Goal: Transaction & Acquisition: Purchase product/service

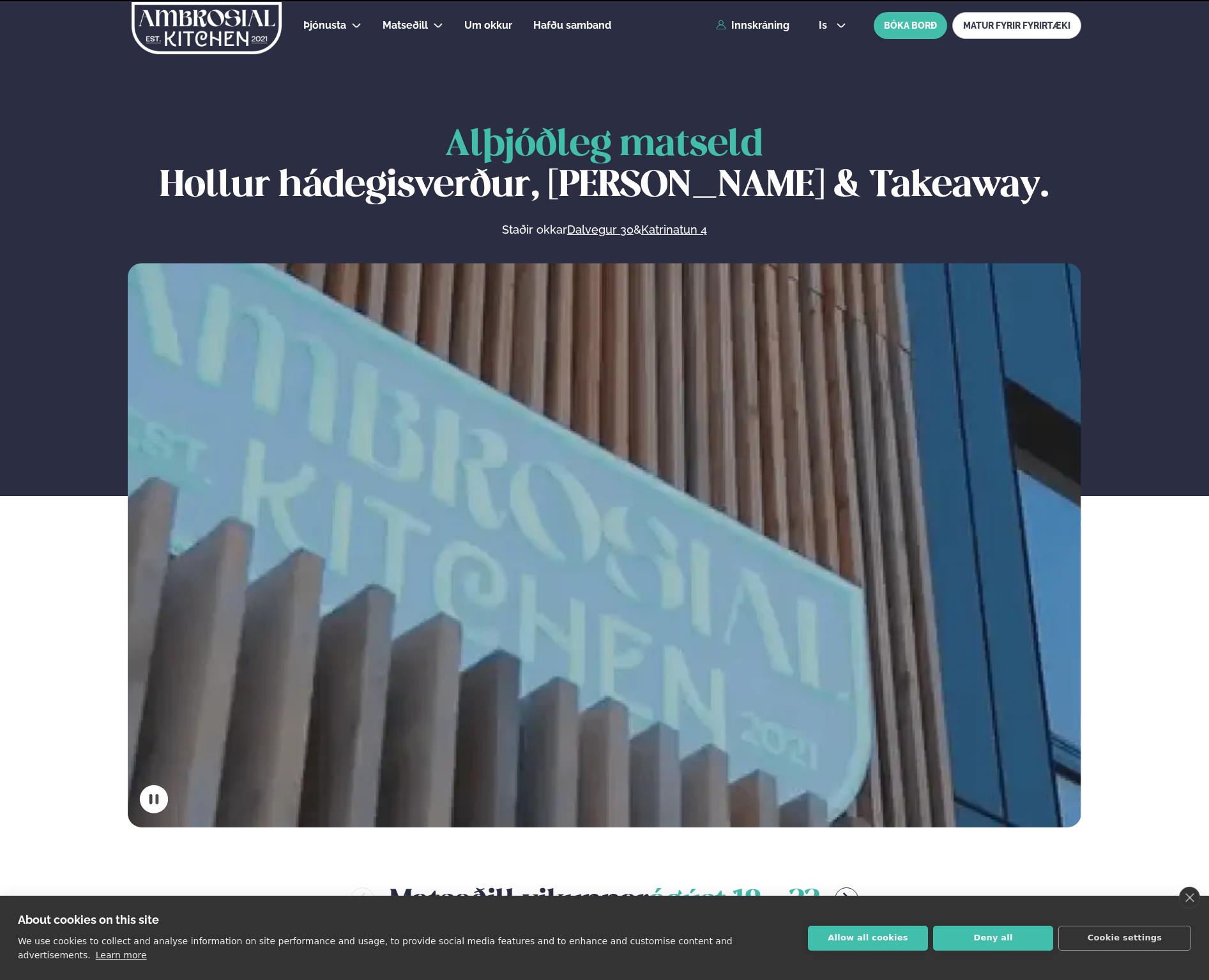
scroll to position [511, 0]
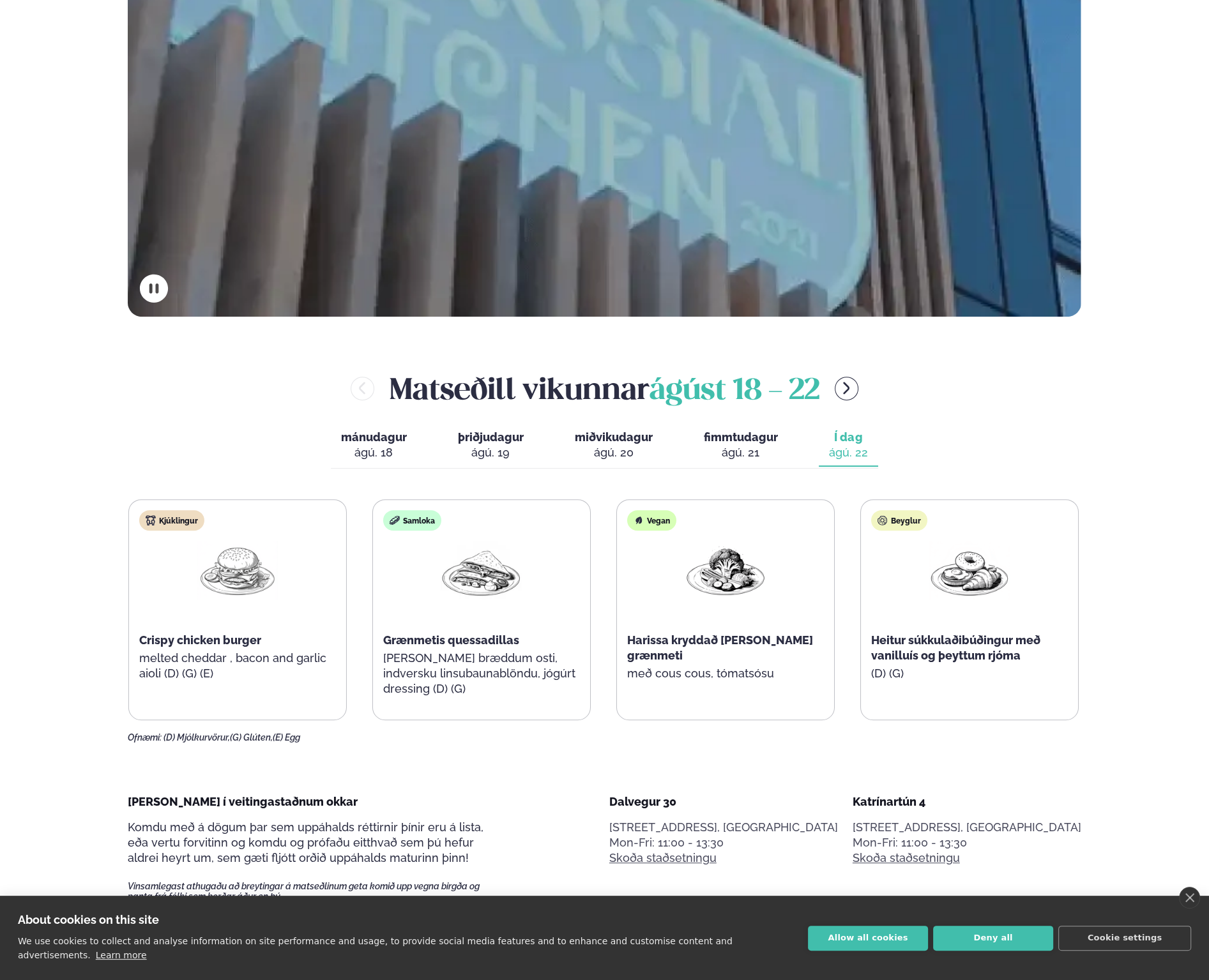
click at [139, 646] on div "Kjúklingur Crispy chicken burger melted cheddar , bacon and garlic aioli (D) (G…" at bounding box center [238, 602] width 217 height 204
click at [148, 659] on div "Kjúklingur Crispy chicken burger melted cheddar , bacon and garlic aioli (D) (G…" at bounding box center [243, 602] width 217 height 204
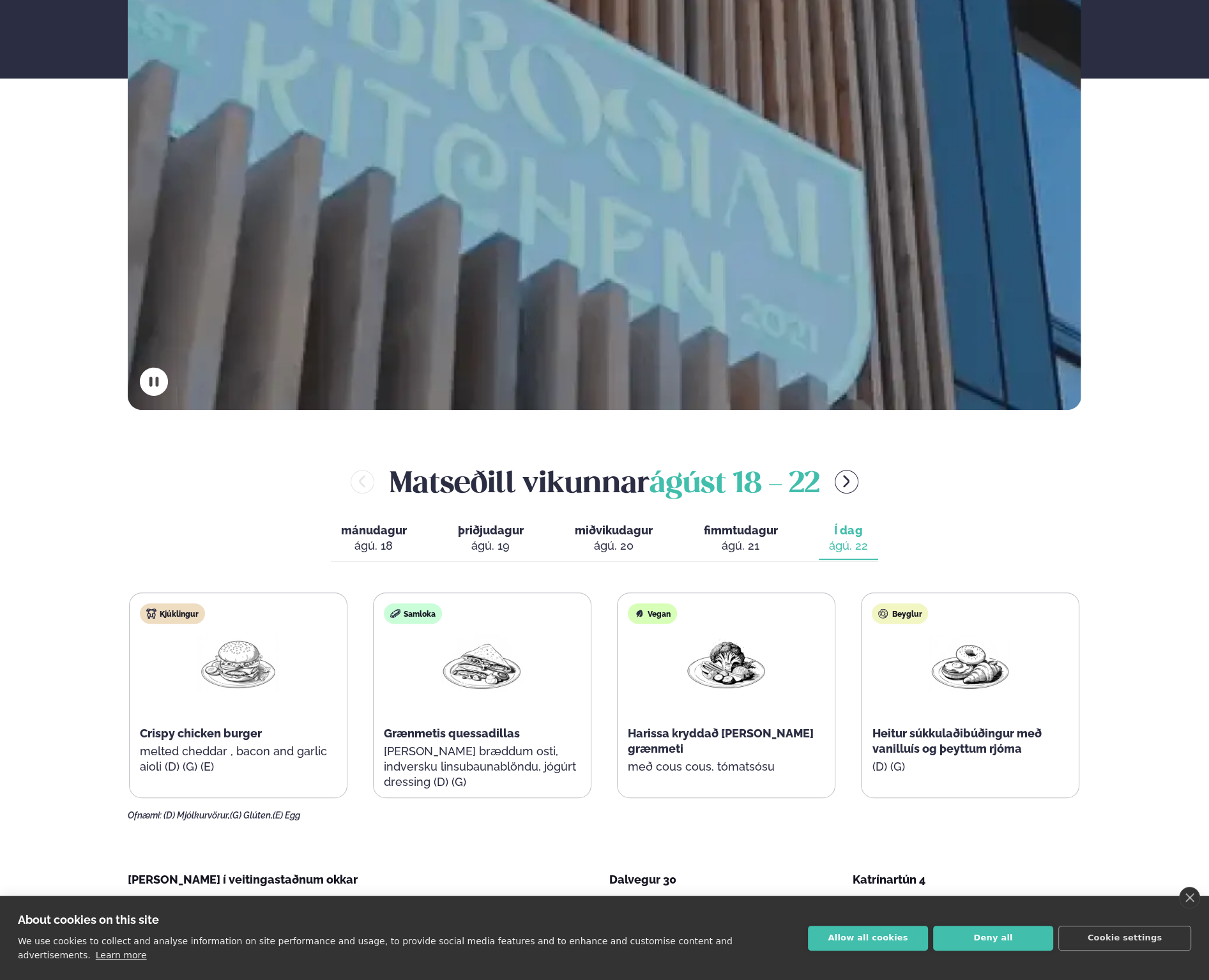
scroll to position [511, 0]
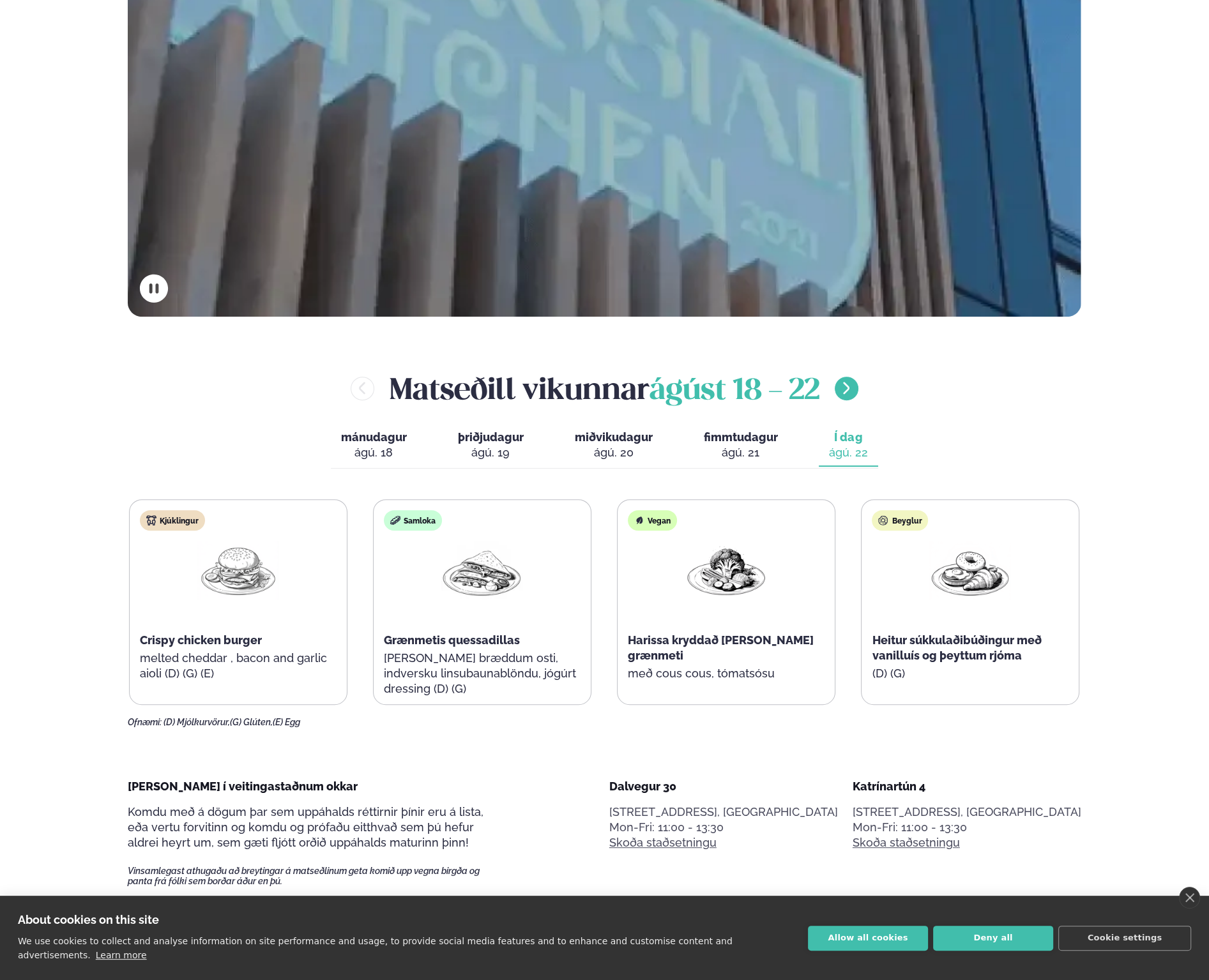
click at [845, 386] on icon "menu-btn-right" at bounding box center [846, 388] width 15 height 15
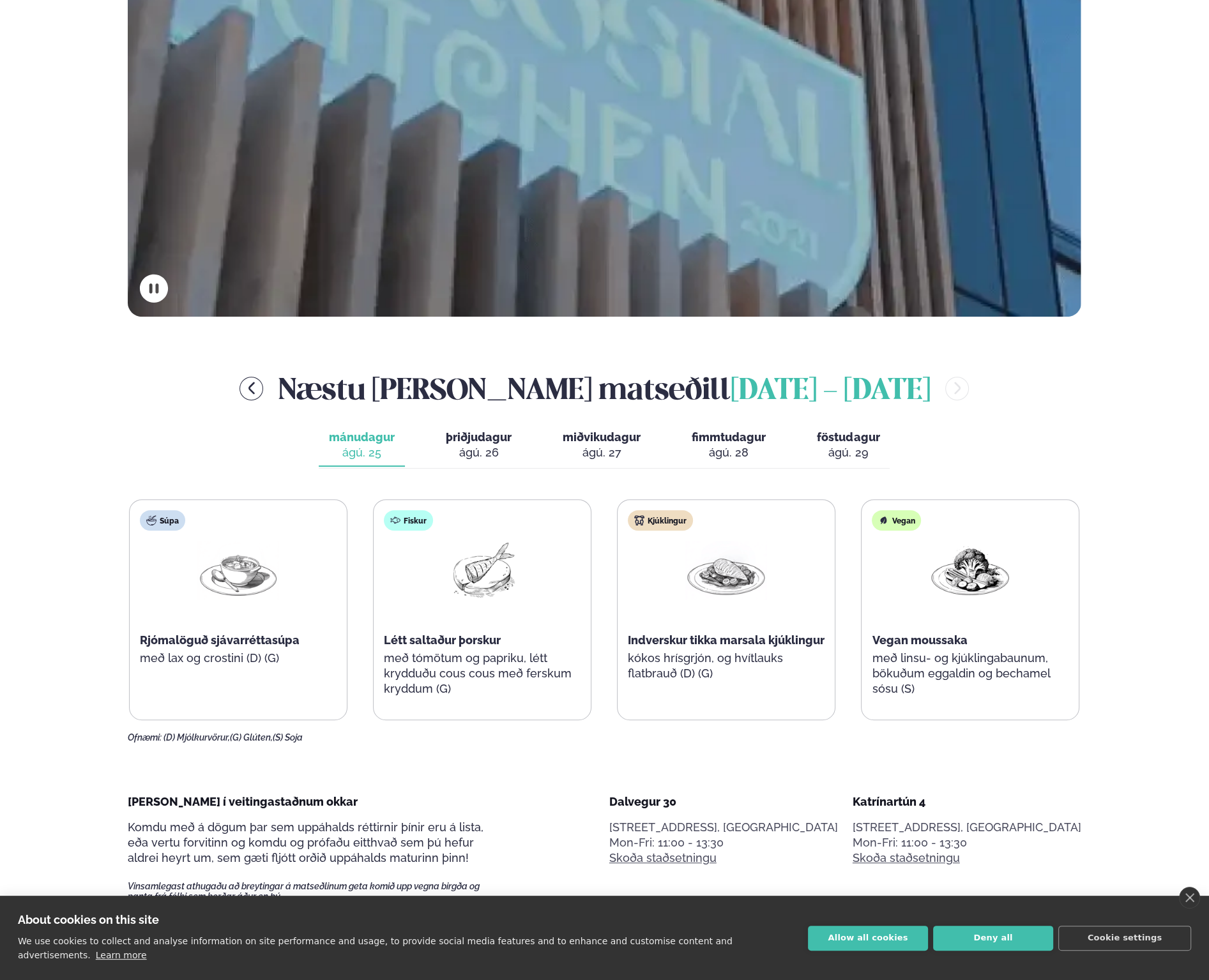
click at [276, 568] on img at bounding box center [238, 570] width 81 height 60
click at [477, 626] on div "Fiskur Létt saltaður þorskur með tómötum og papriku, létt krydduðu cous cous me…" at bounding box center [482, 611] width 217 height 220
click at [516, 635] on div "Létt saltaður þorskur" at bounding box center [482, 641] width 196 height 15
click at [487, 445] on div "ágú. 26" at bounding box center [479, 453] width 65 height 15
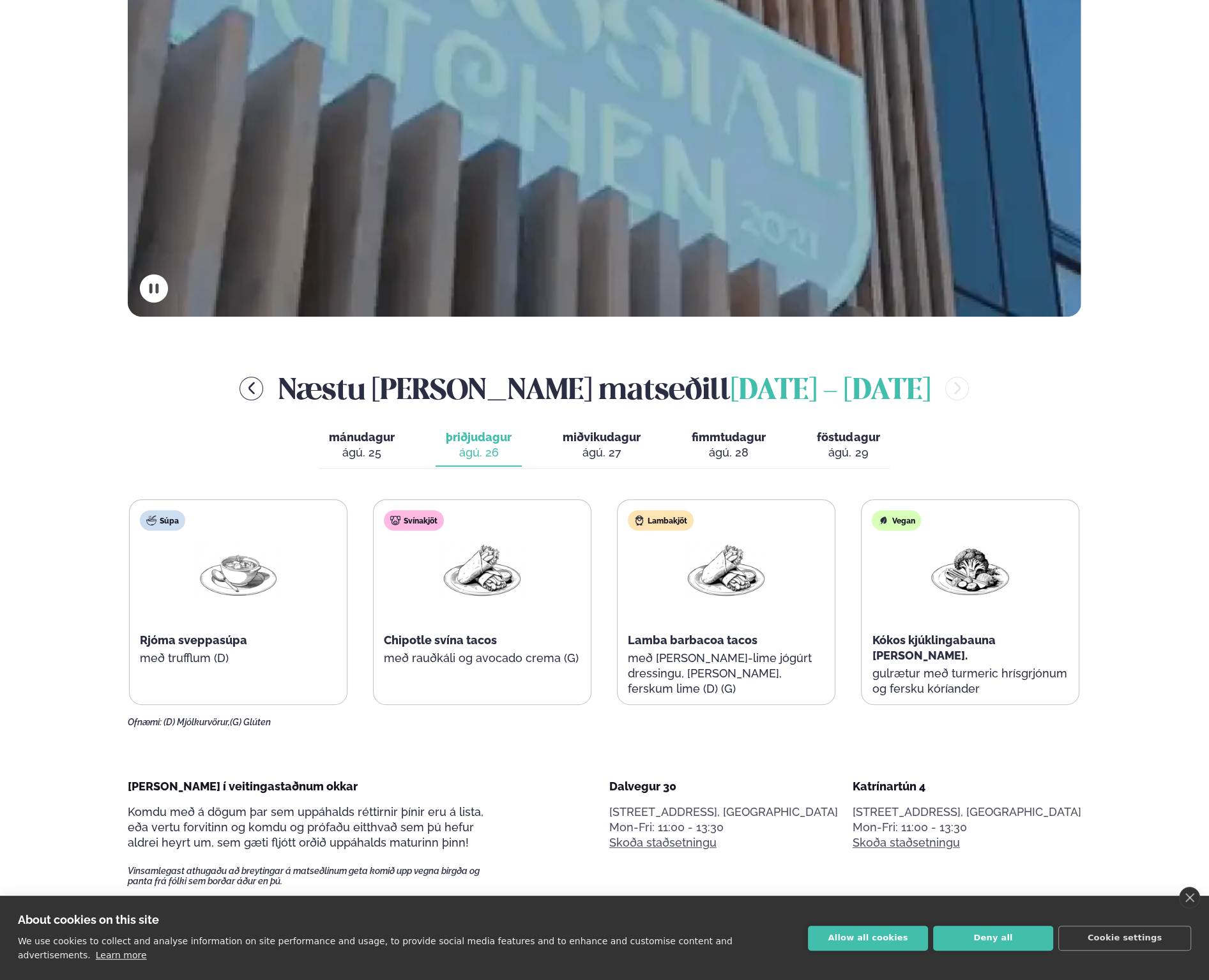
click at [620, 449] on div "ágú. 27" at bounding box center [601, 453] width 78 height 15
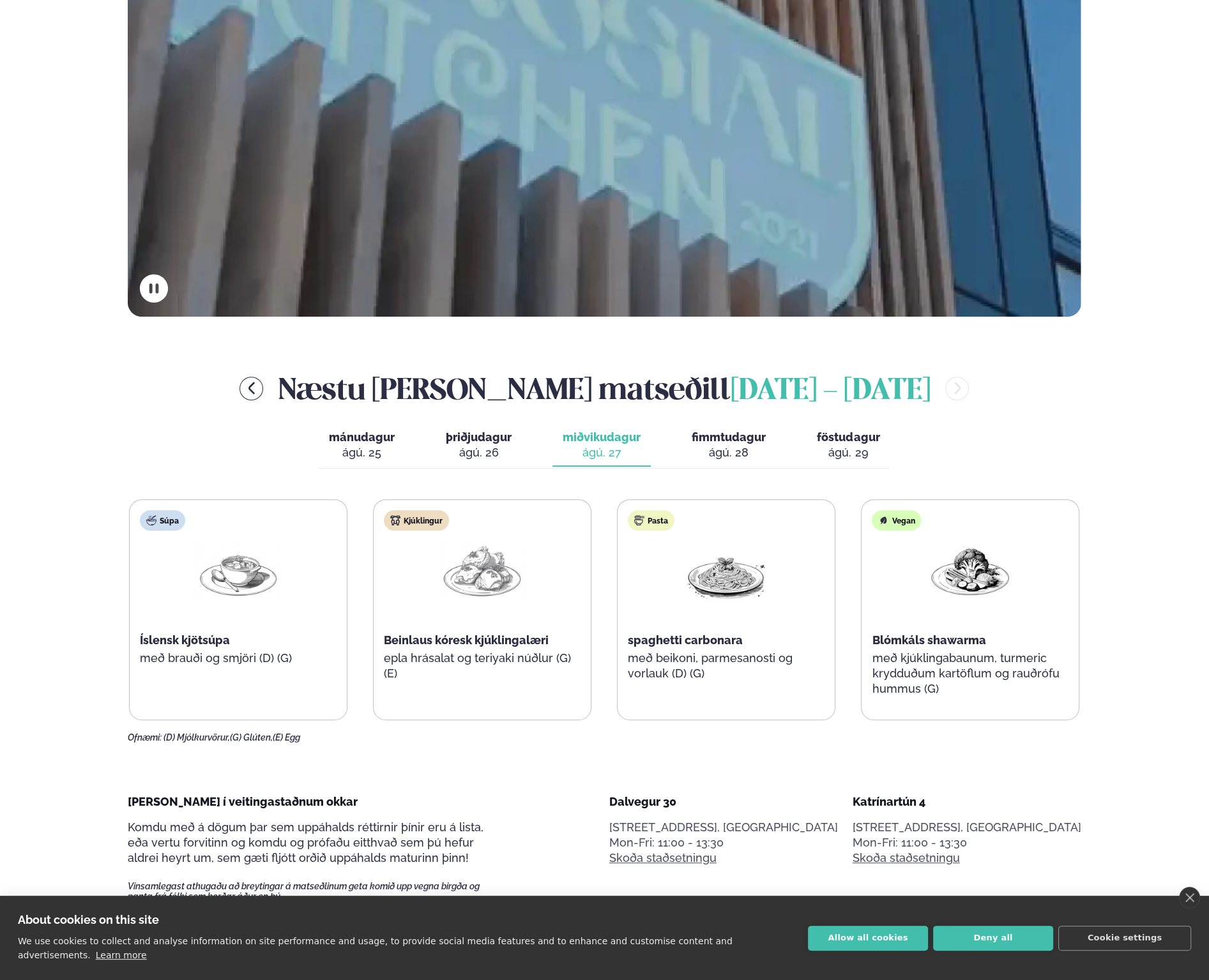
click at [716, 448] on div "ágú. 28" at bounding box center [729, 453] width 74 height 15
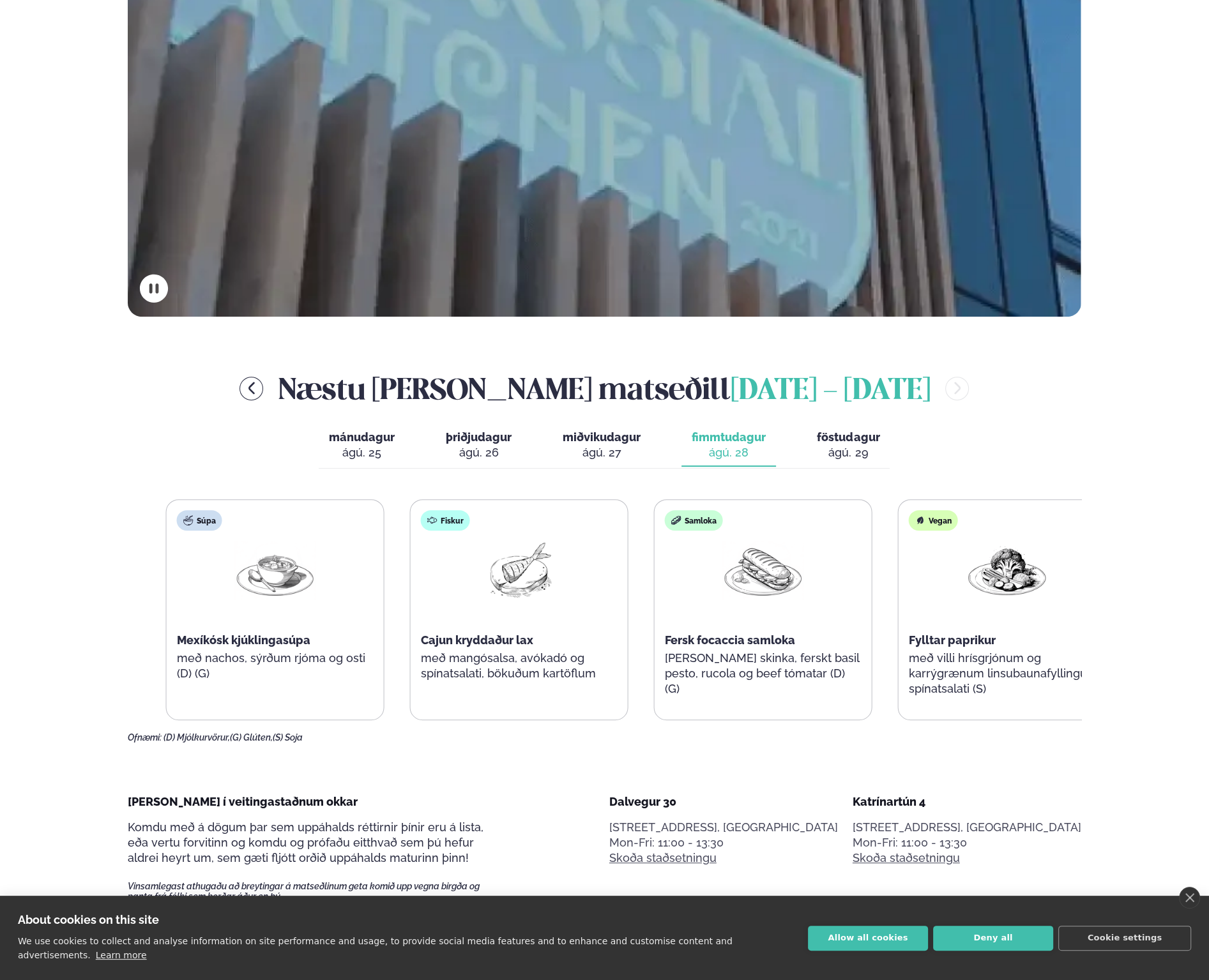
click at [484, 639] on span "Cajun kryddaður lax" at bounding box center [477, 640] width 113 height 13
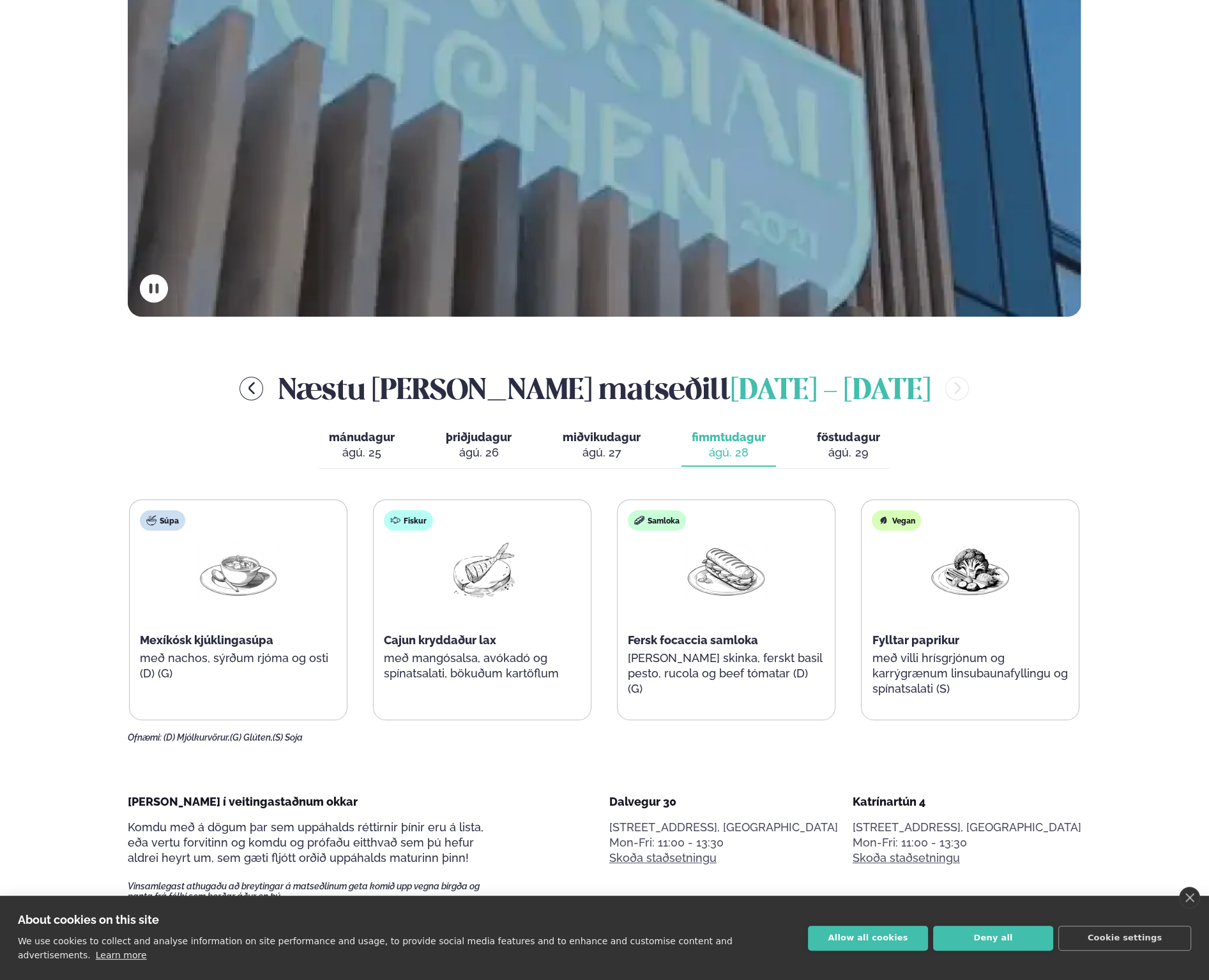
click at [856, 445] on div "ágú. 29" at bounding box center [848, 453] width 63 height 15
